Goal: Ask a question

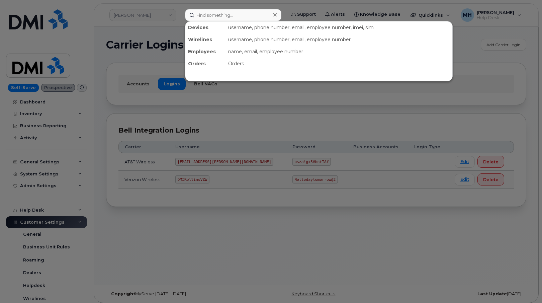
click at [266, 12] on input at bounding box center [233, 15] width 96 height 12
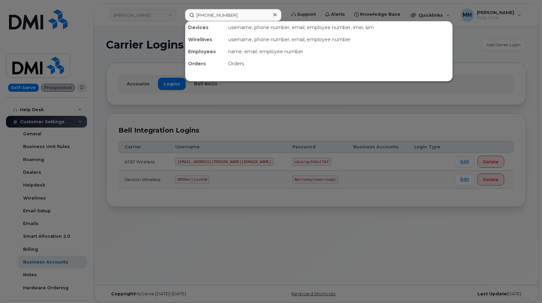
type input "[PHONE_NUMBER]"
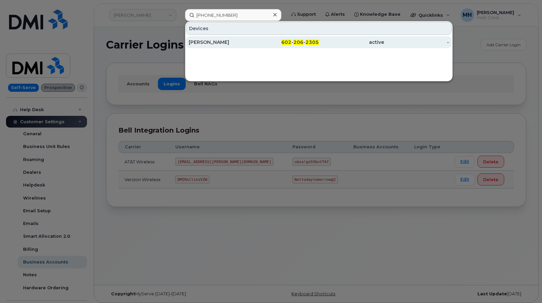
click at [240, 39] on div "[PERSON_NAME]" at bounding box center [221, 42] width 65 height 7
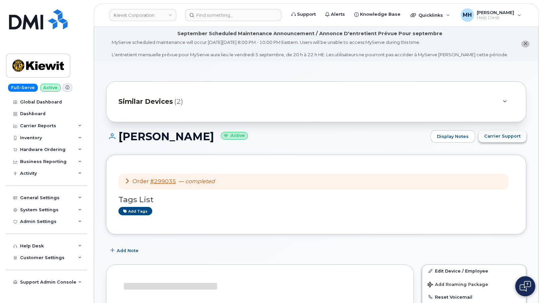
click at [500, 137] on span "Carrier Support" at bounding box center [502, 136] width 36 height 6
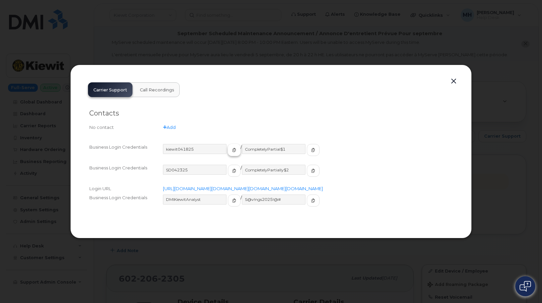
click at [228, 144] on button "button" at bounding box center [234, 150] width 13 height 12
click at [310, 147] on span "button" at bounding box center [313, 150] width 6 height 6
click at [449, 77] on button "button" at bounding box center [453, 81] width 10 height 9
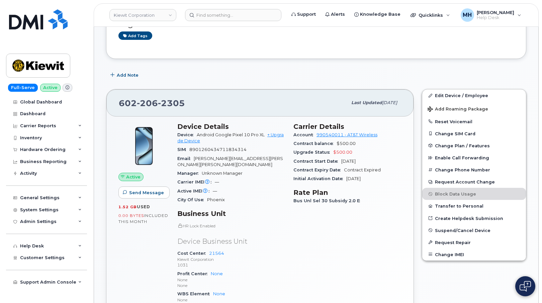
scroll to position [167, 0]
